Goal: Find specific page/section: Find specific page/section

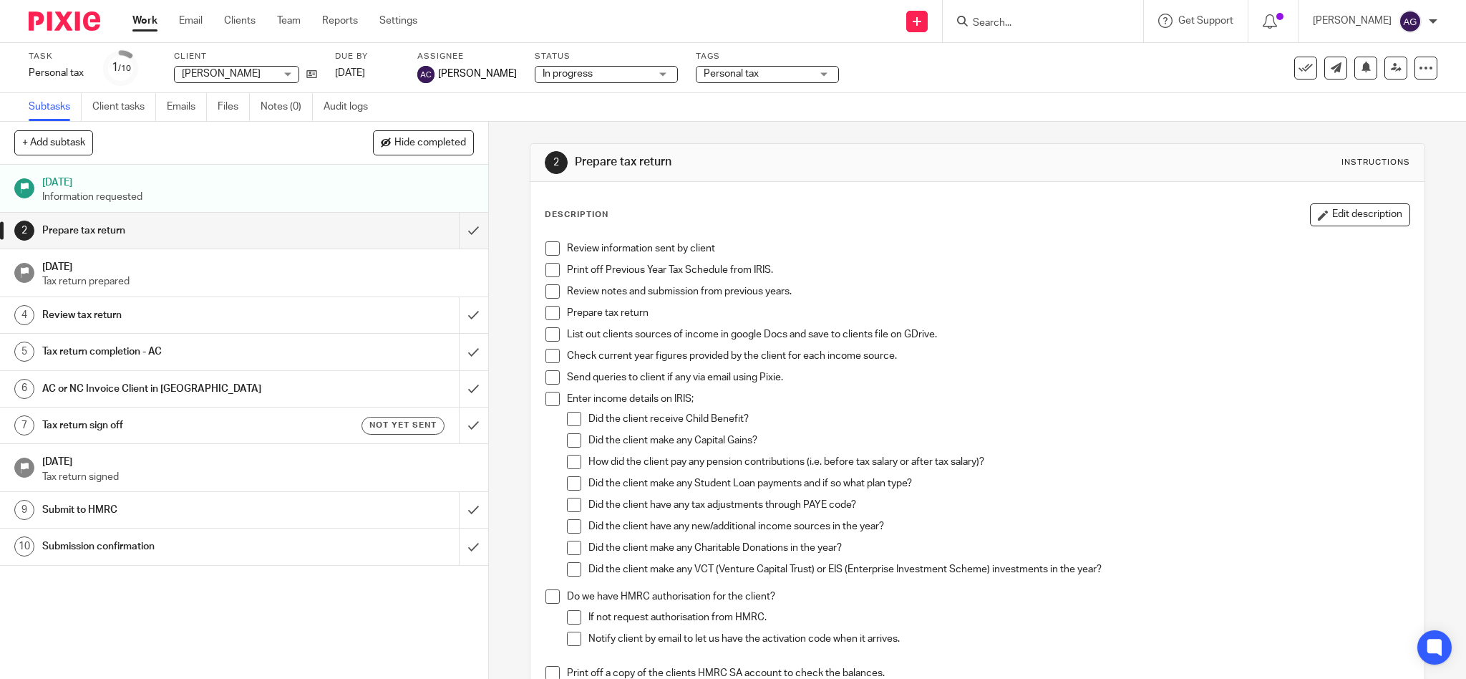
click at [1032, 27] on input "Search" at bounding box center [1035, 23] width 129 height 13
type input "ty"
click at [1071, 63] on link at bounding box center [1136, 61] width 335 height 33
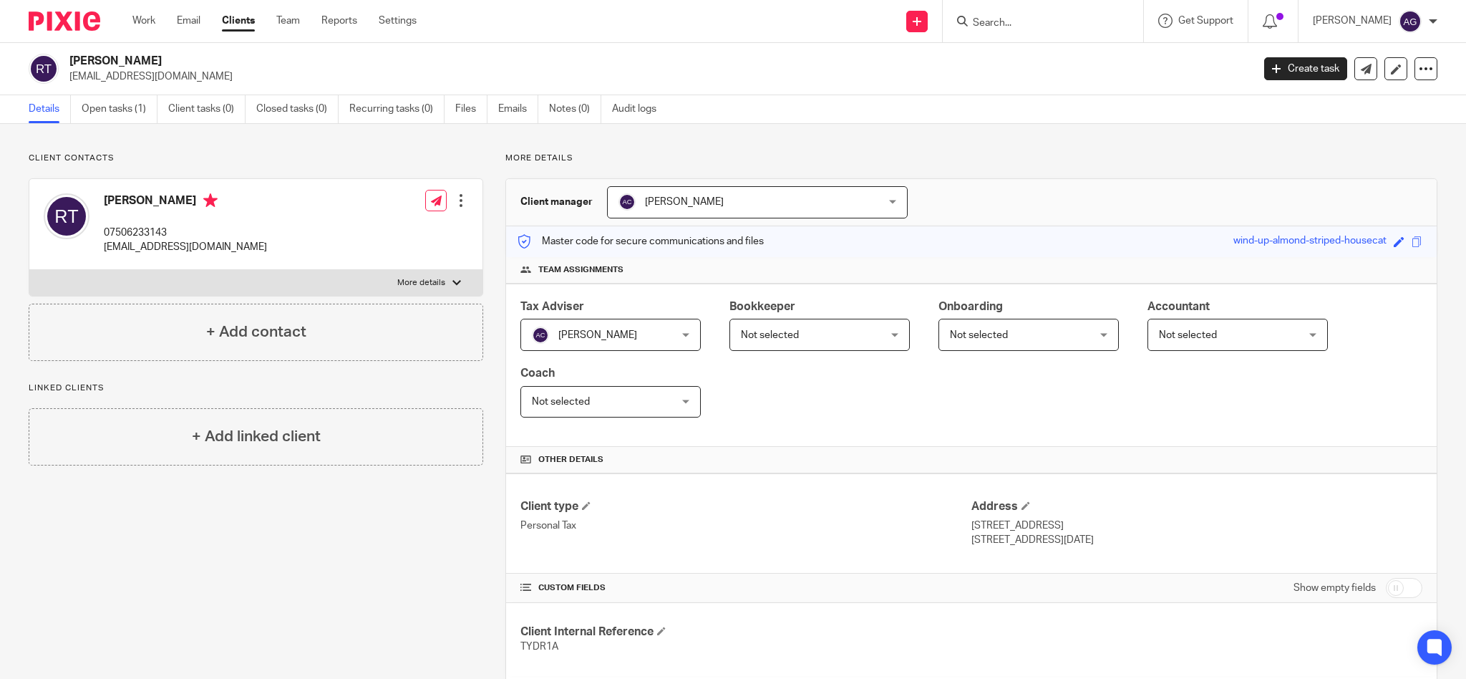
drag, startPoint x: 228, startPoint y: 74, endPoint x: 64, endPoint y: 82, distance: 163.4
click at [64, 82] on div "[PERSON_NAME] [EMAIL_ADDRESS][DOMAIN_NAME]" at bounding box center [636, 69] width 1214 height 30
copy p "[EMAIL_ADDRESS][DOMAIN_NAME]"
click at [1032, 13] on form at bounding box center [1047, 21] width 152 height 18
click at [1034, 21] on input "Search" at bounding box center [1035, 23] width 129 height 13
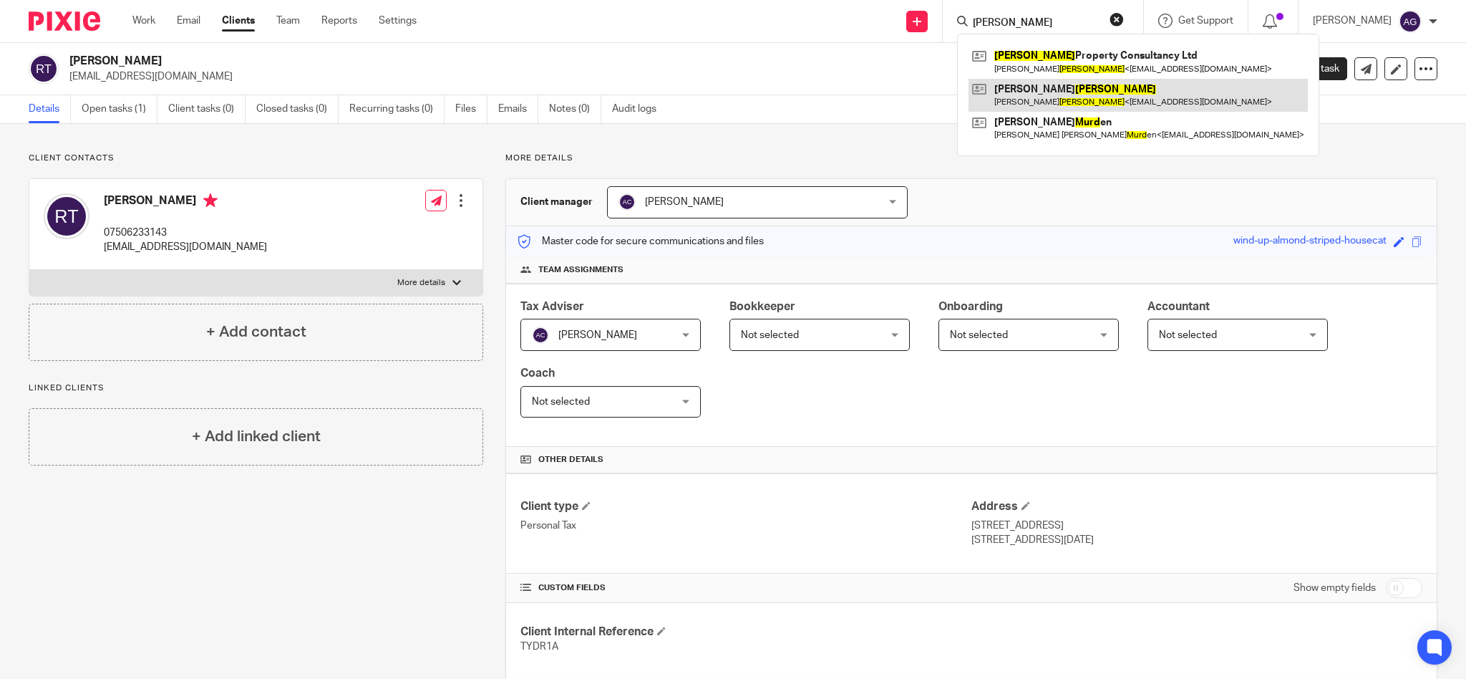
type input "[PERSON_NAME]"
click at [1060, 101] on link at bounding box center [1138, 95] width 339 height 33
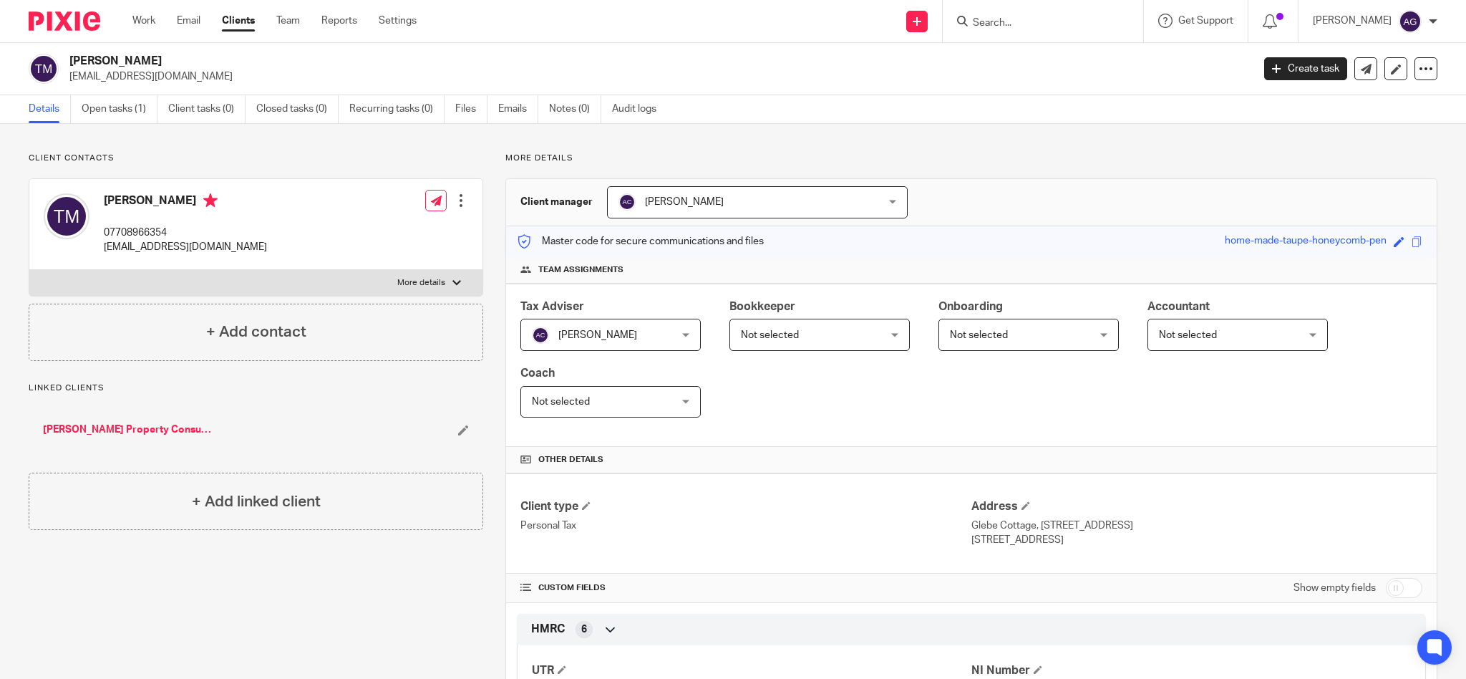
click at [185, 228] on p "07708966354" at bounding box center [185, 232] width 163 height 14
drag, startPoint x: 178, startPoint y: 234, endPoint x: 100, endPoint y: 233, distance: 78.0
click at [100, 233] on div "Tom Mudd 07708966354 tcmudd@hotmail.co.uk" at bounding box center [155, 224] width 223 height 76
